Goal: Navigation & Orientation: Find specific page/section

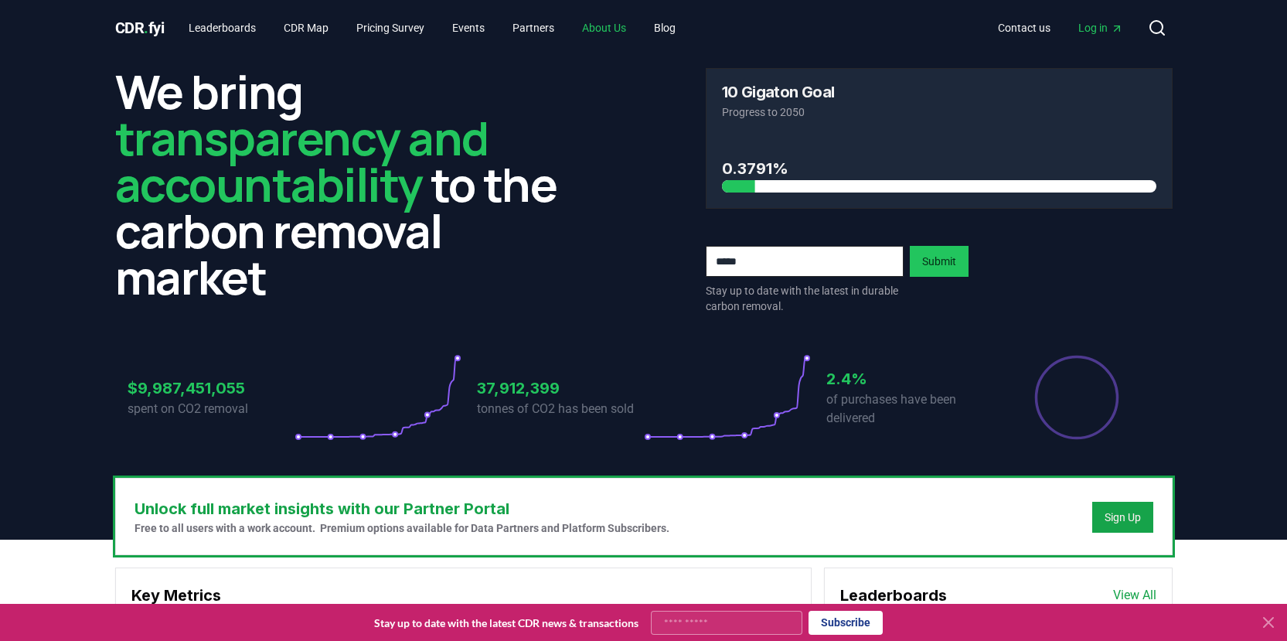
click at [619, 25] on link "About Us" at bounding box center [604, 28] width 69 height 28
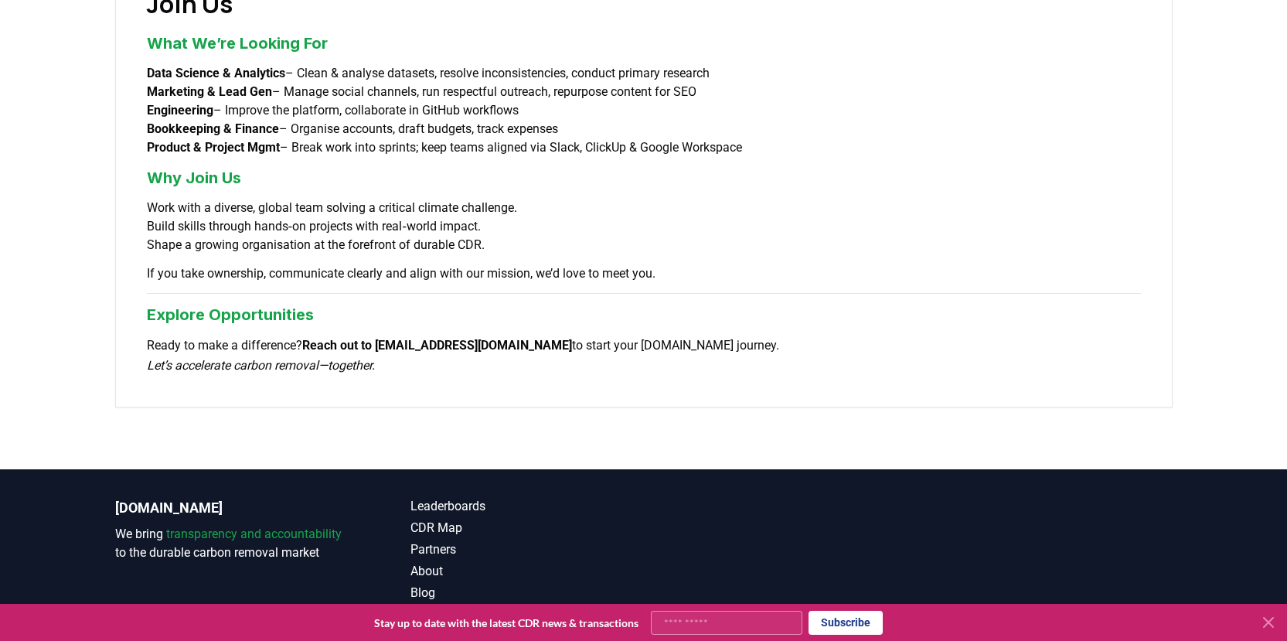
scroll to position [1235, 0]
click at [424, 539] on link "Partners" at bounding box center [526, 548] width 233 height 19
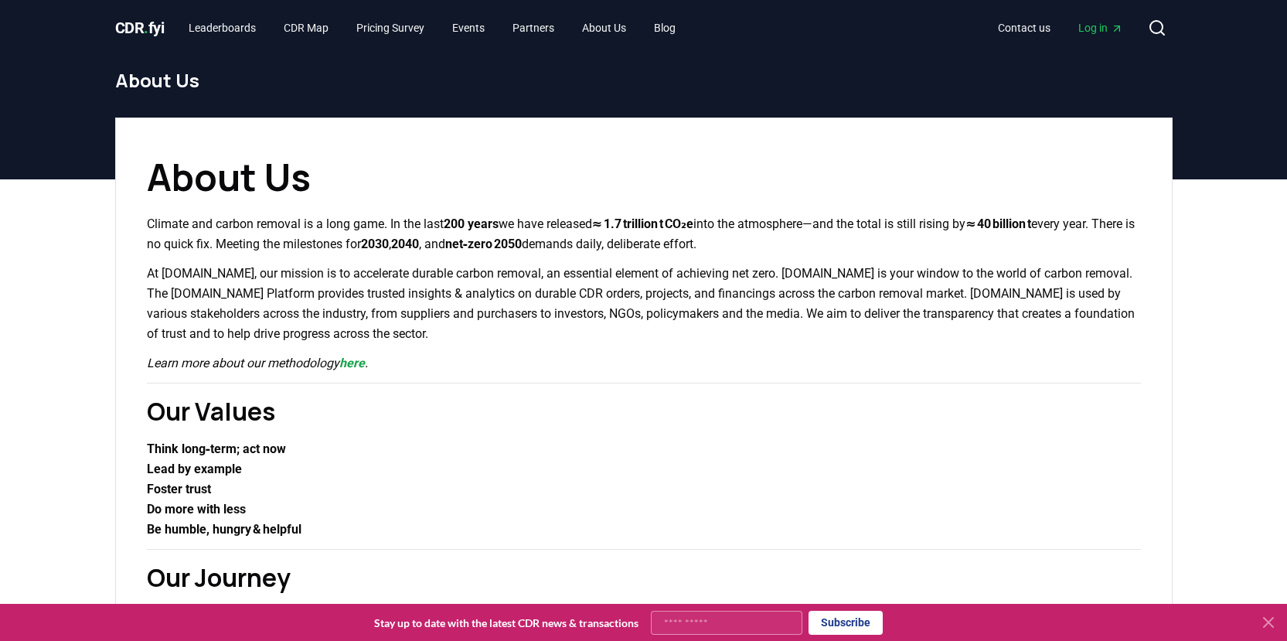
scroll to position [1235, 0]
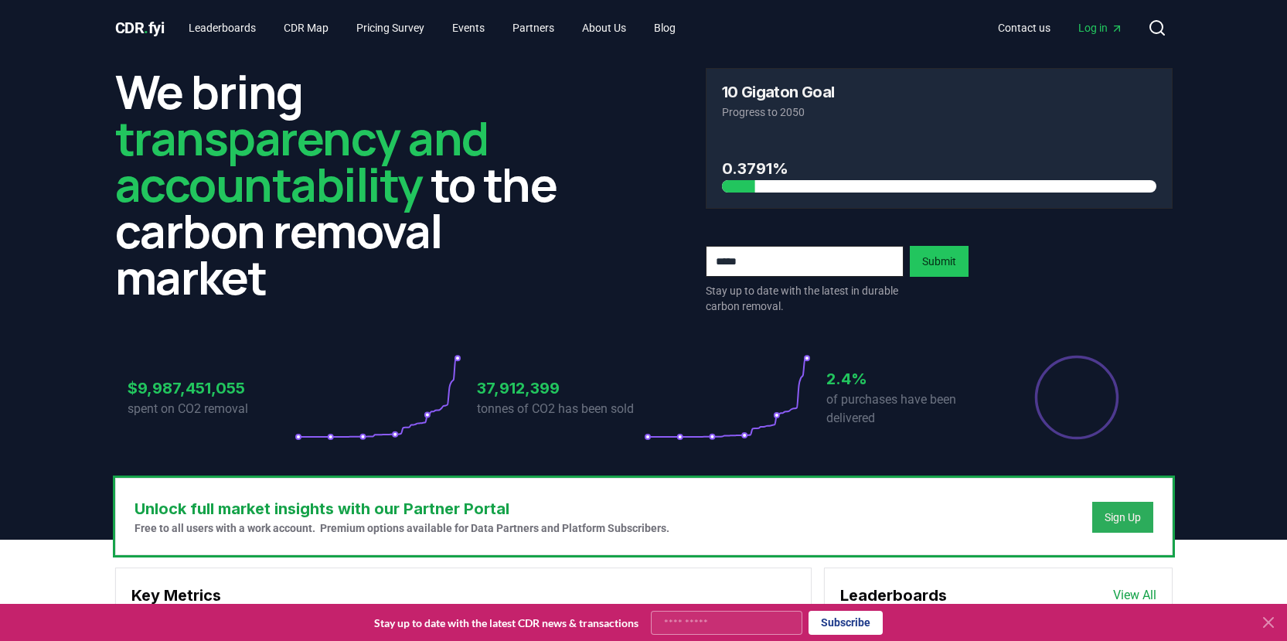
click at [1128, 516] on div "Sign Up" at bounding box center [1122, 516] width 36 height 15
click at [378, 26] on link "Pricing Survey" at bounding box center [390, 28] width 93 height 28
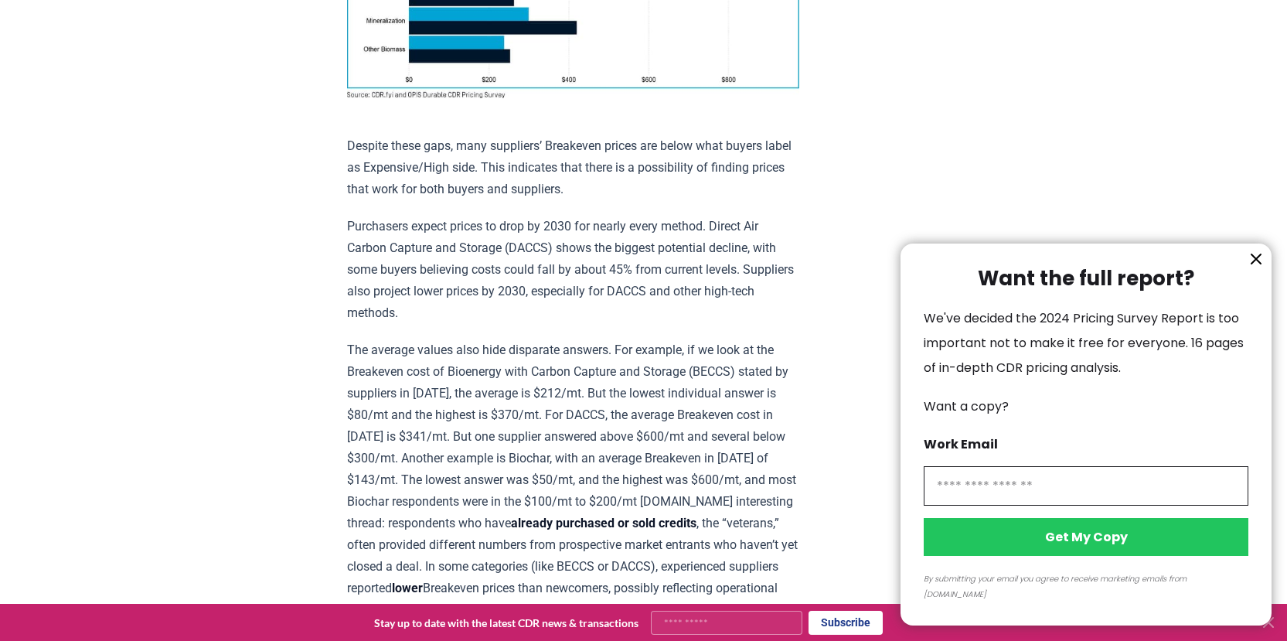
scroll to position [1467, 0]
click at [1254, 268] on icon "information" at bounding box center [1256, 259] width 19 height 19
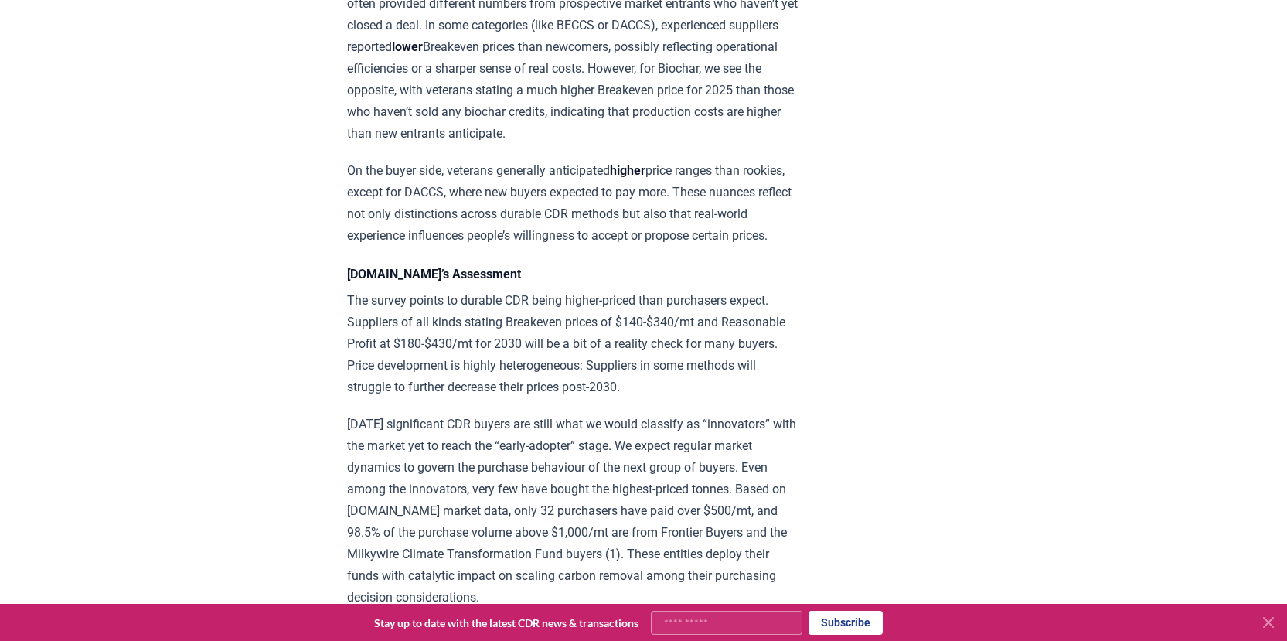
scroll to position [2008, 0]
